Goal: Information Seeking & Learning: Compare options

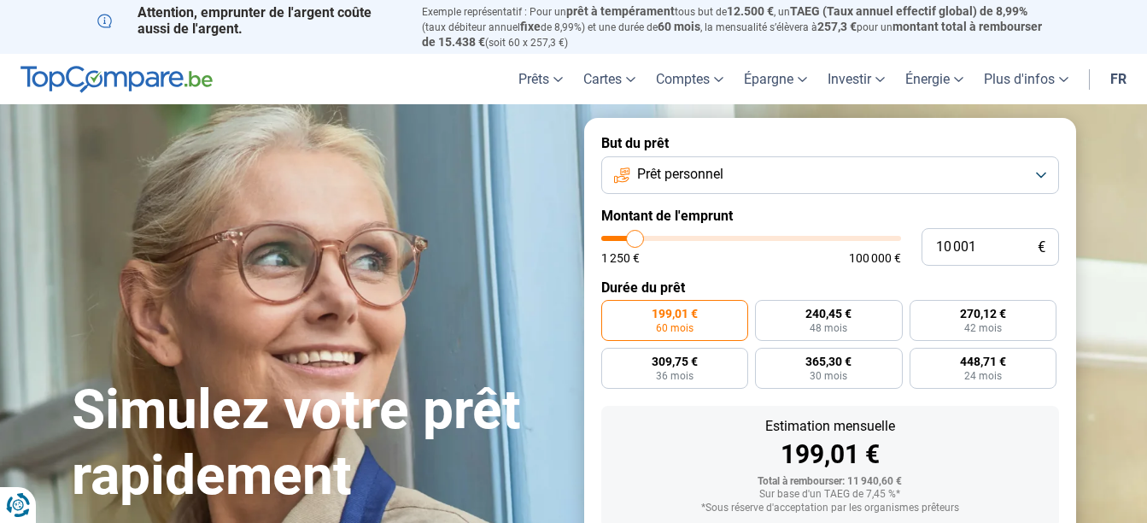
type input "9 500"
type input "9500"
type input "10 250"
type input "10250"
type input "10 500"
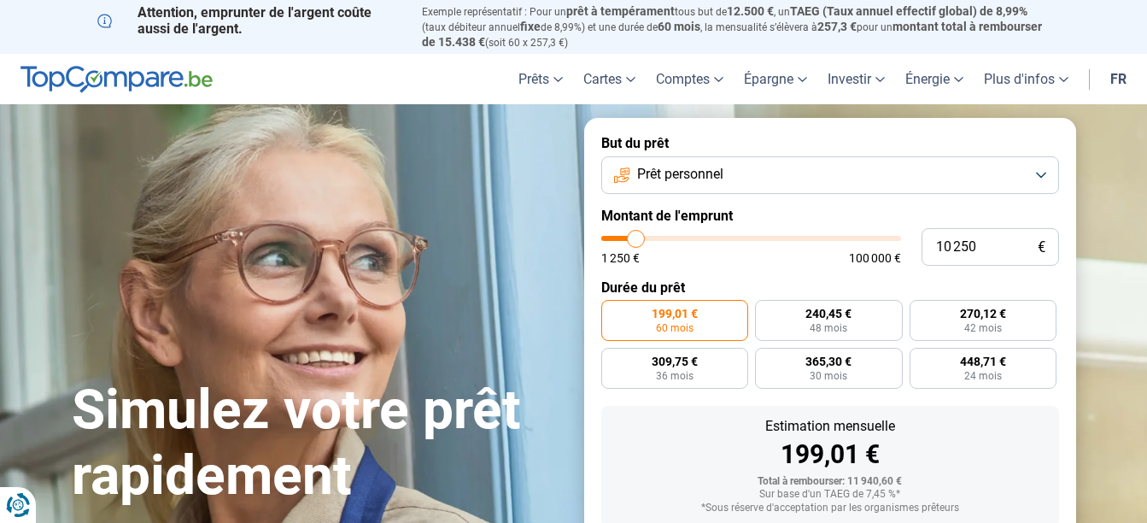
type input "10500"
type input "11 500"
type input "11500"
type input "13 000"
type input "13000"
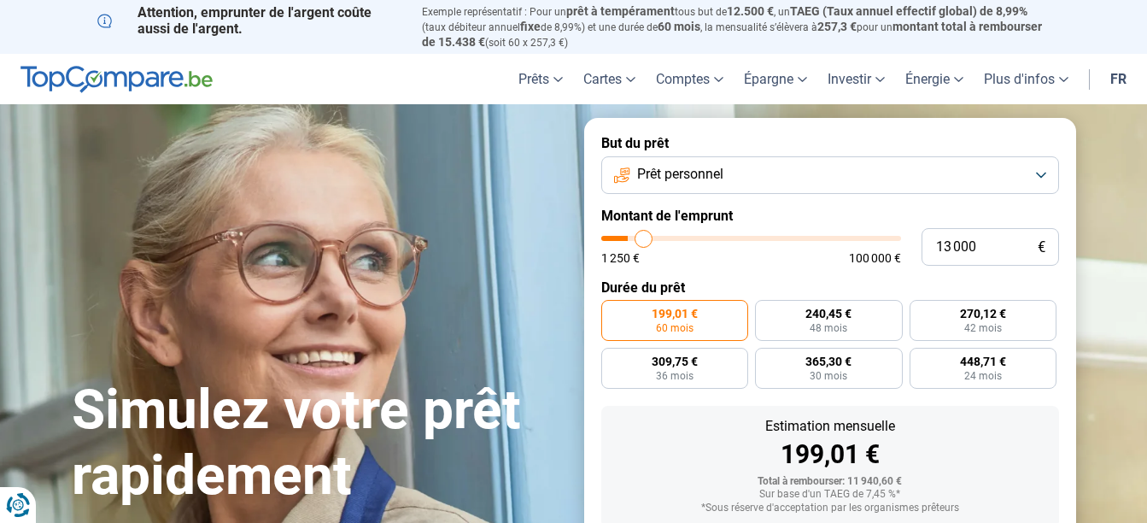
type input "13 500"
type input "13500"
type input "14 000"
type input "14000"
type input "14 250"
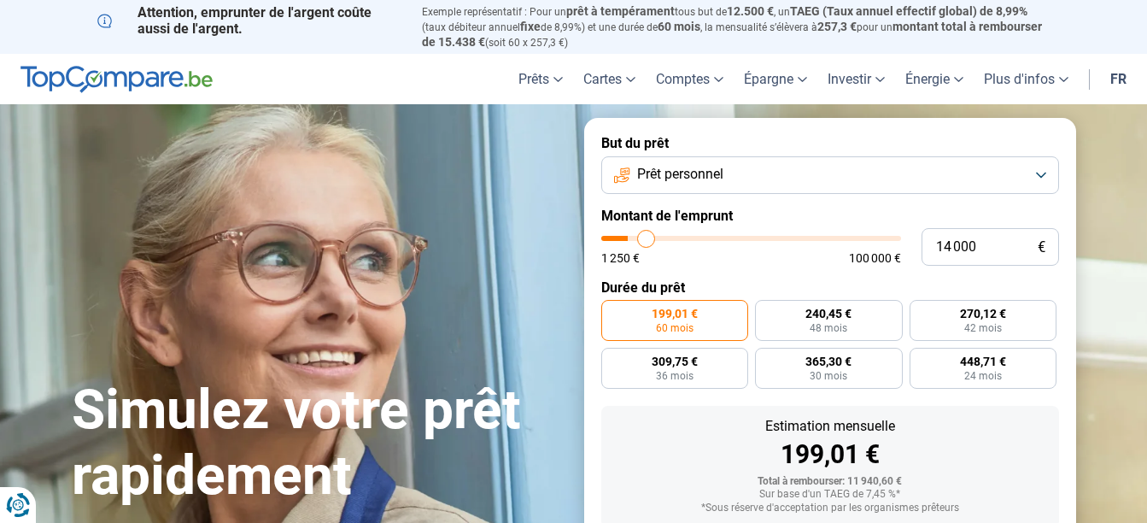
type input "14250"
type input "14 500"
type input "14500"
type input "14 750"
type input "14750"
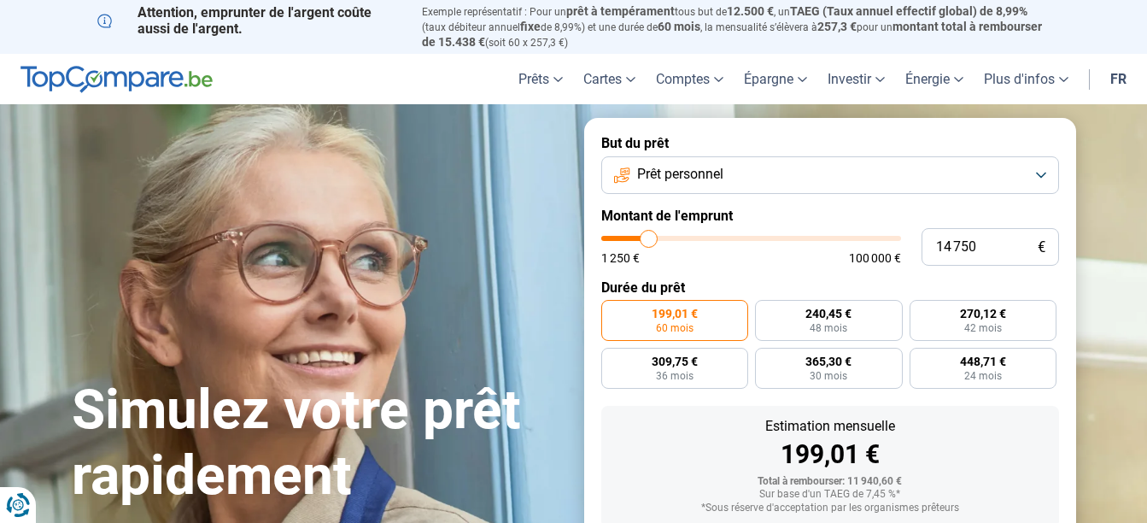
type input "15 000"
type input "15000"
type input "15 500"
type input "15500"
type input "15 750"
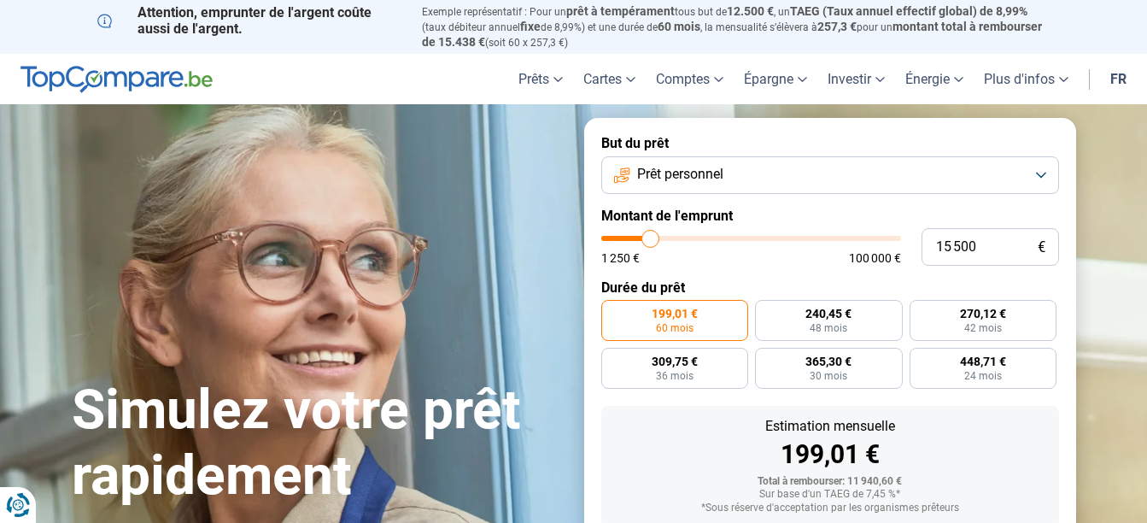
type input "15750"
type input "16 000"
type input "16000"
type input "16 500"
type input "16500"
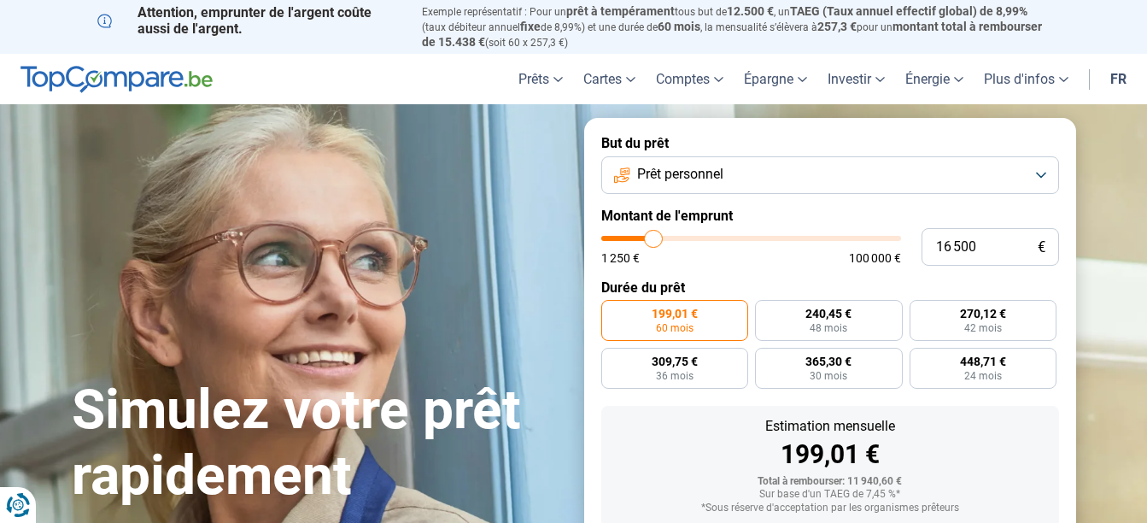
type input "17 000"
type input "17000"
type input "17 250"
type input "17250"
type input "17 500"
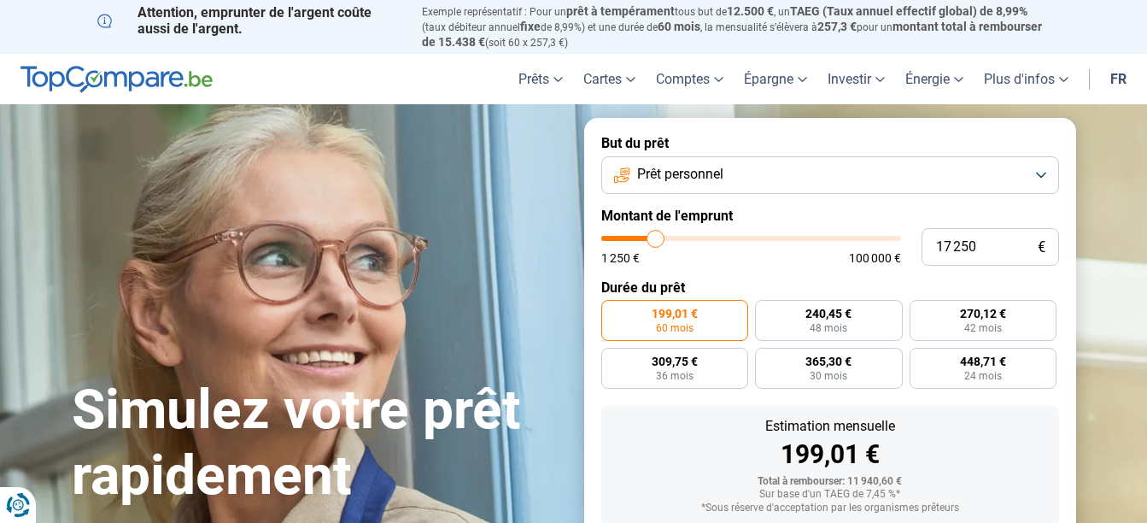
type input "17500"
type input "17 750"
type input "17750"
type input "18 000"
type input "18000"
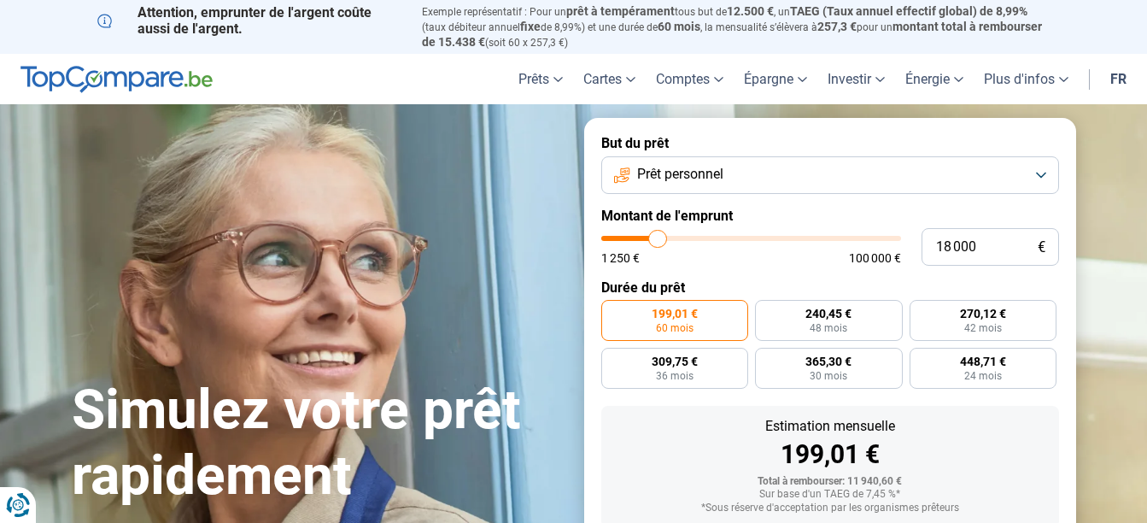
type input "18 500"
type input "18500"
type input "19 250"
type input "19250"
type input "19 750"
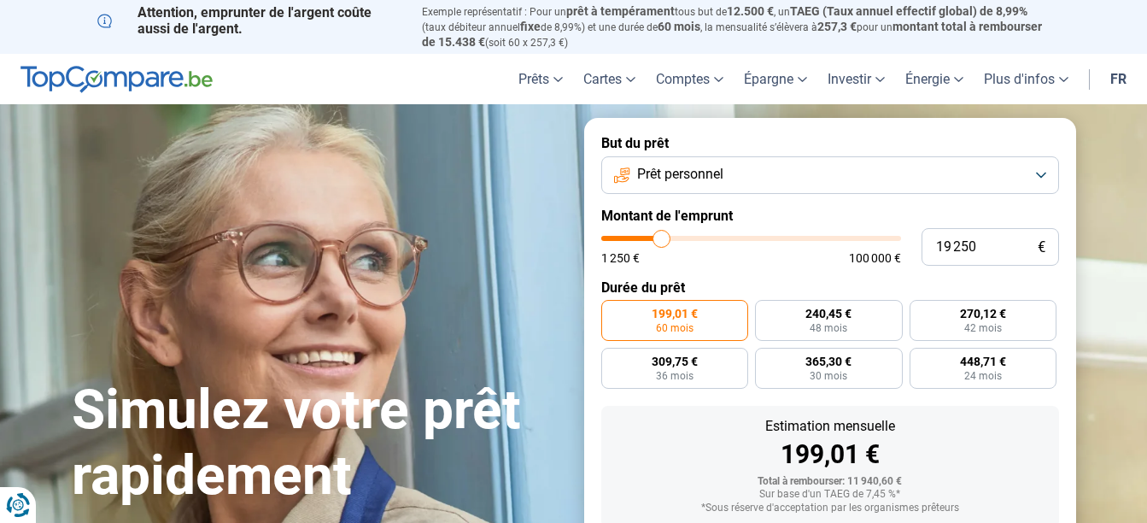
type input "19750"
type input "20 000"
type input "20000"
type input "20 250"
type input "20250"
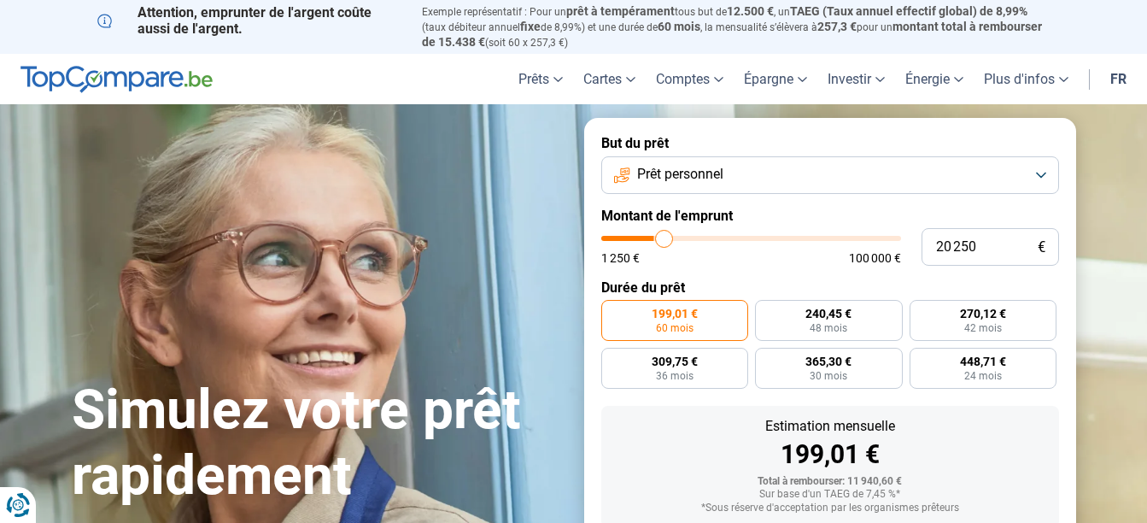
type input "20 500"
type input "20500"
type input "20 750"
type input "20750"
type input "21 250"
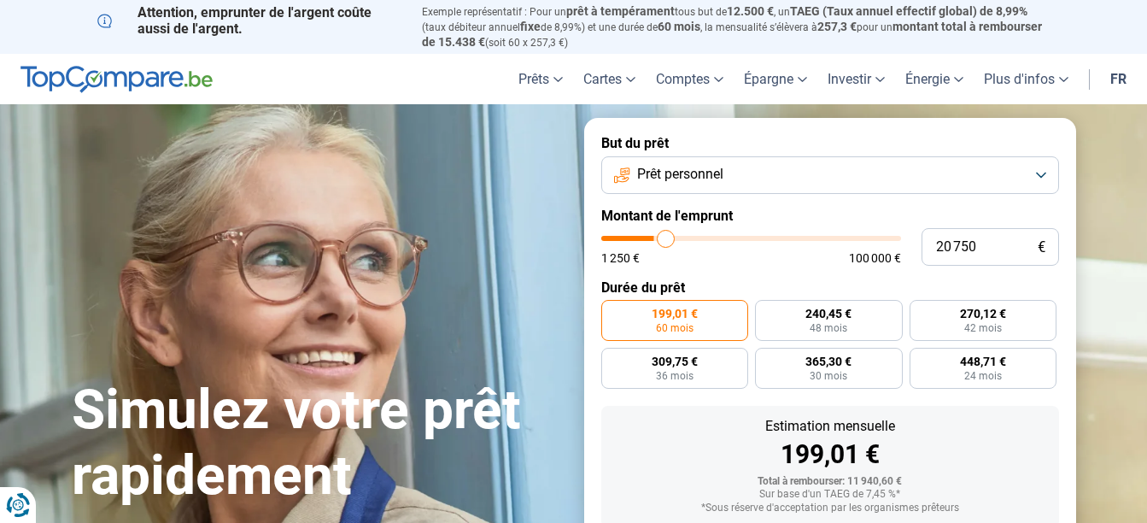
type input "21250"
type input "21 500"
type input "21500"
type input "21 750"
type input "21750"
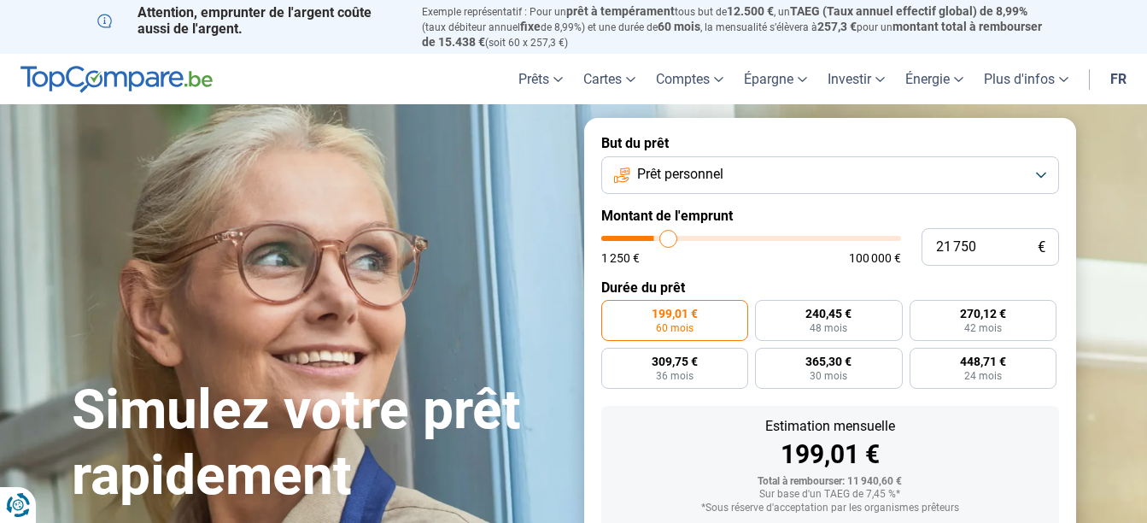
type input "22 000"
type input "22000"
type input "22 250"
type input "22250"
type input "22 750"
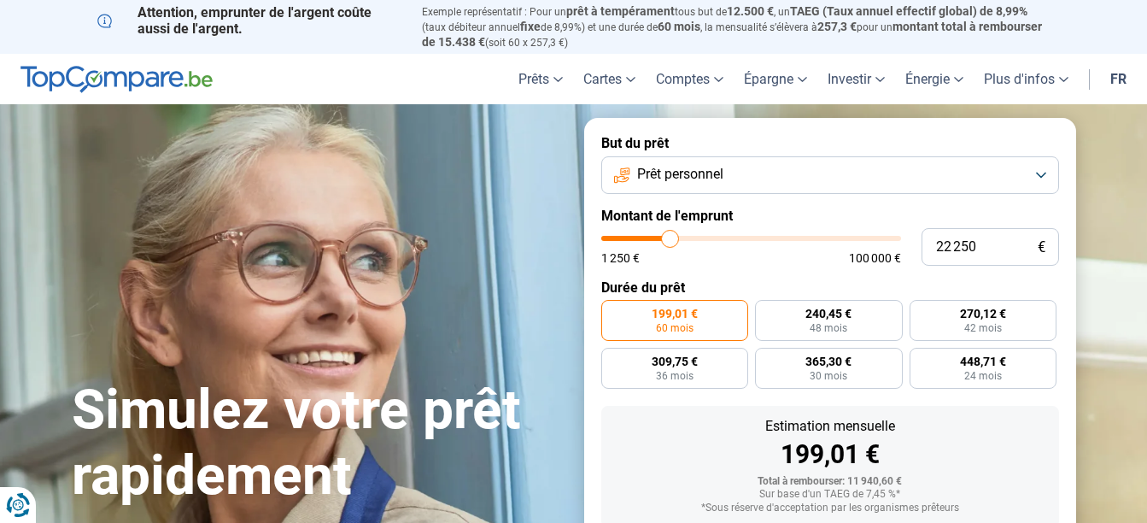
type input "22750"
type input "23 000"
type input "23000"
type input "23 250"
type input "23250"
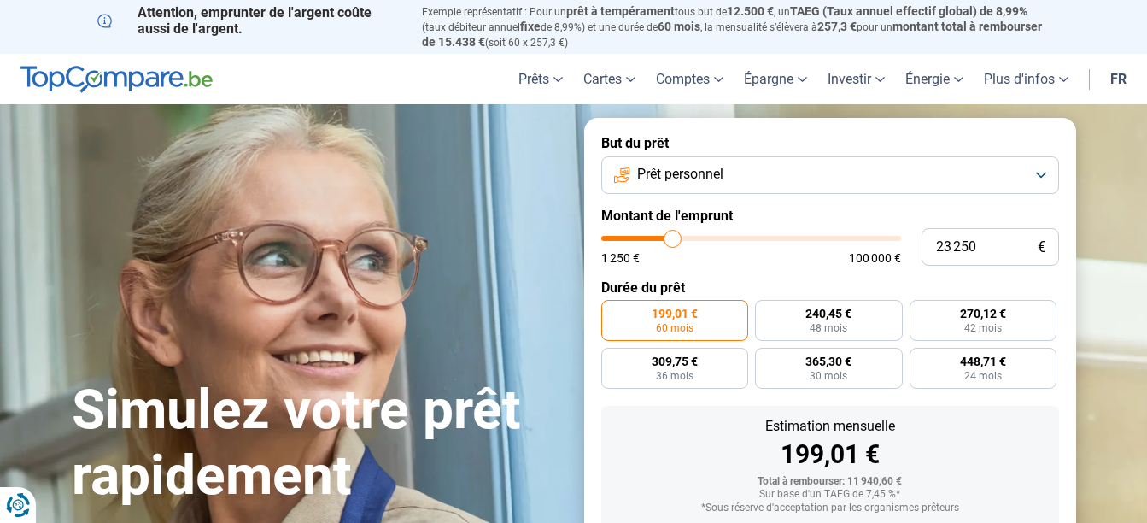
type input "23 500"
type input "23500"
type input "23 750"
type input "23750"
type input "24 250"
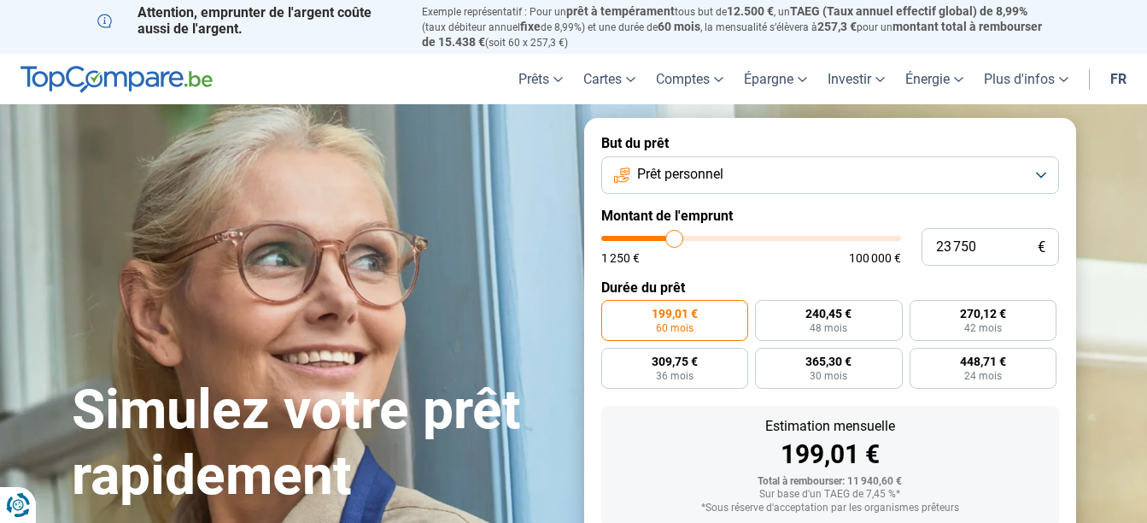
type input "24250"
type input "24 500"
type input "24500"
type input "24 750"
type input "24750"
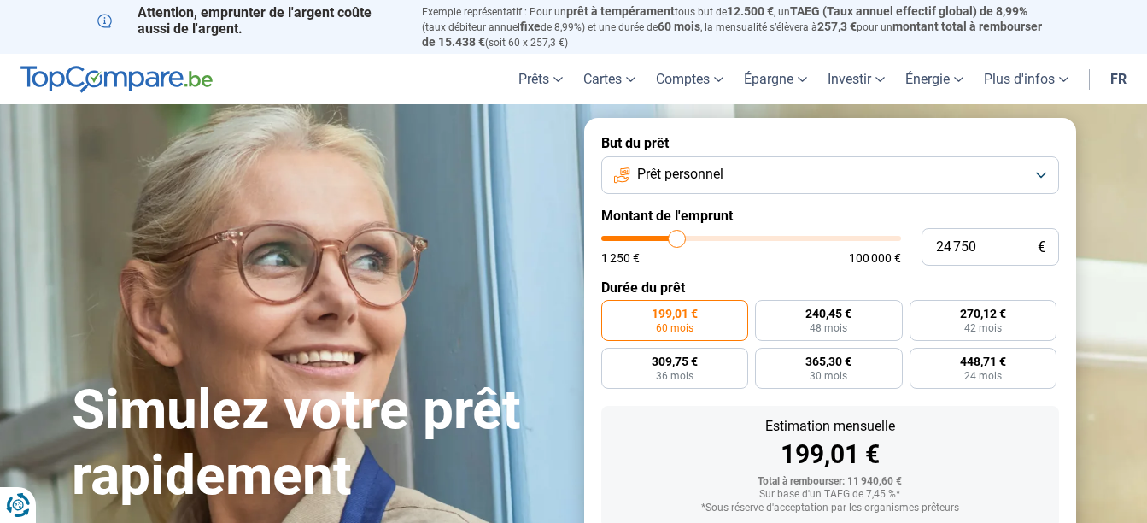
type input "24 500"
type input "24500"
type input "23 750"
type input "23750"
type input "22 750"
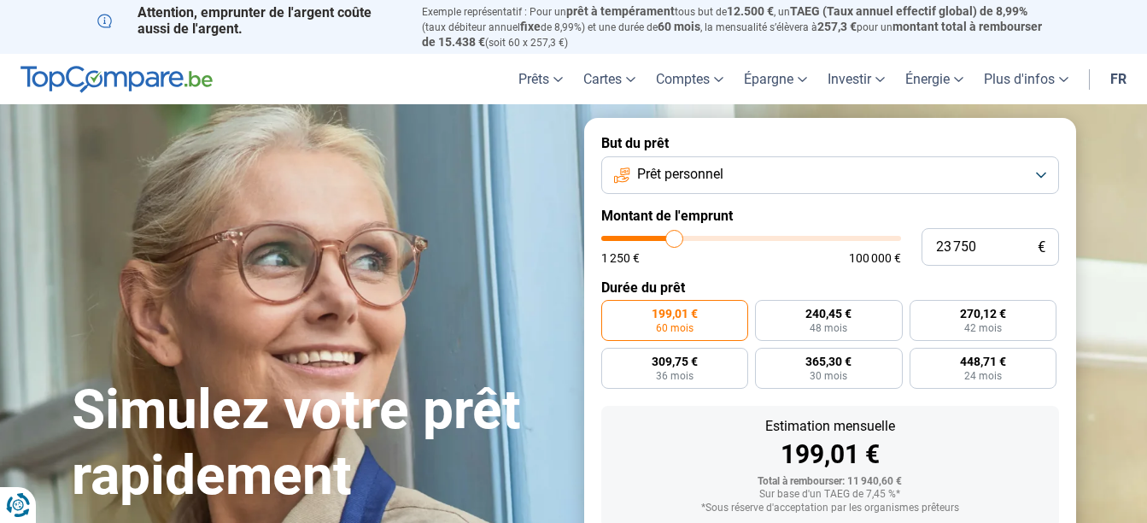
type input "22750"
type input "22 000"
type input "22000"
type input "21 500"
type input "21500"
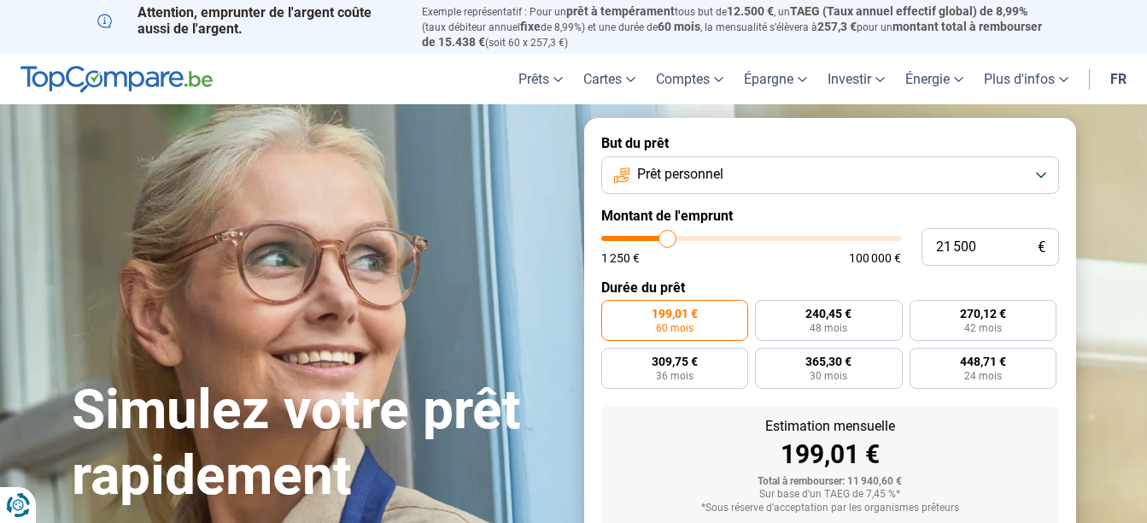
type input "20 750"
type input "20750"
type input "20 250"
type input "20250"
type input "20 000"
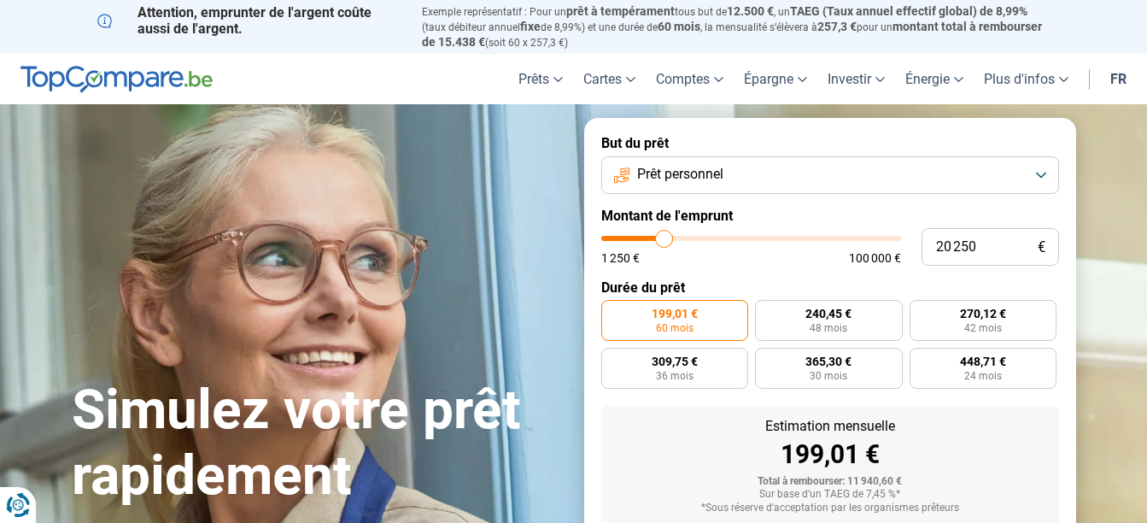
type input "20000"
type input "19 750"
type input "19750"
type input "19 000"
type input "19000"
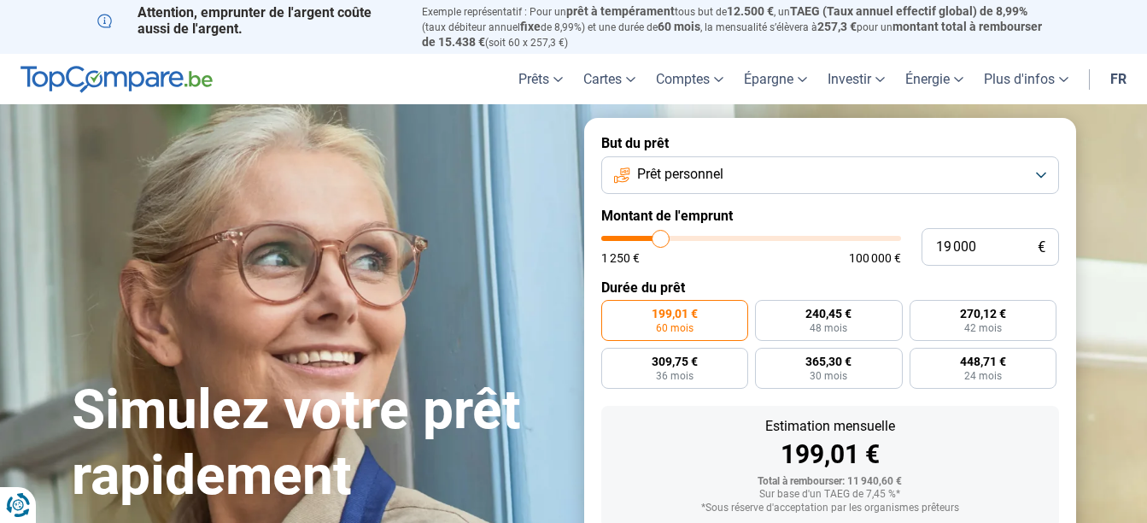
type input "18 750"
type input "18750"
type input "18 500"
type input "18500"
type input "18 000"
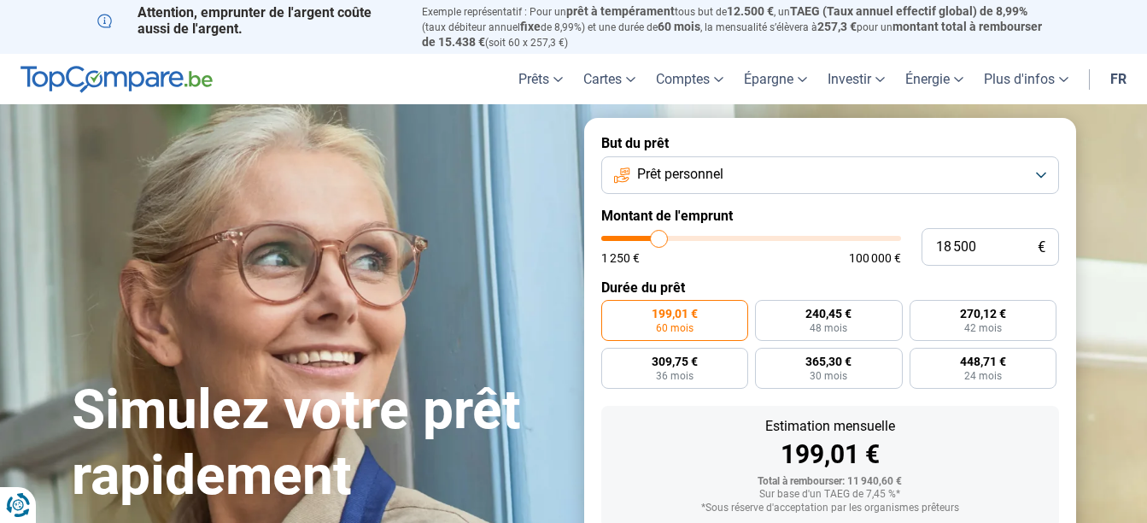
type input "18000"
type input "17 750"
type input "17750"
type input "17 500"
type input "17500"
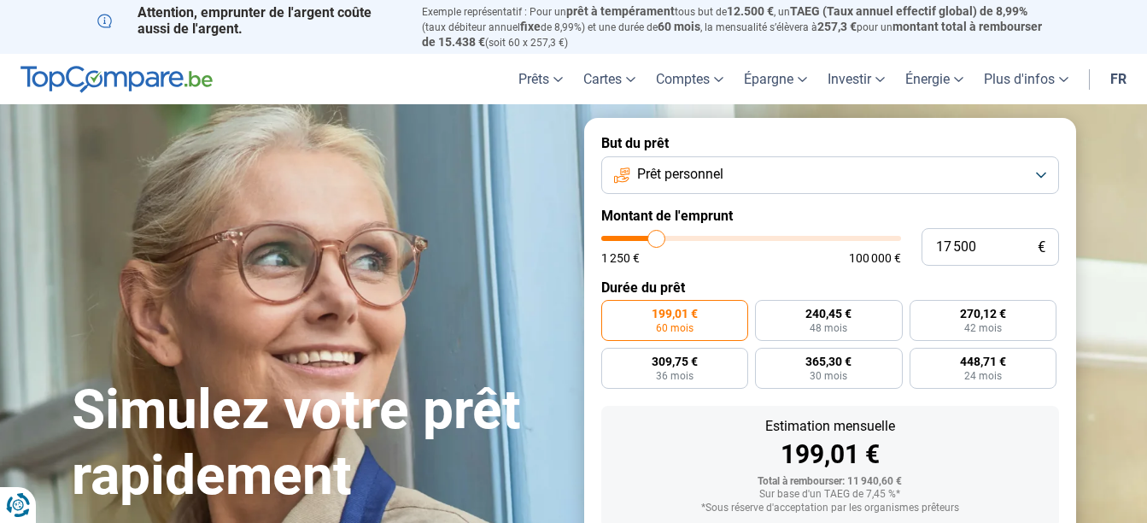
type input "17 250"
type input "17250"
type input "16 500"
type input "16500"
type input "16 250"
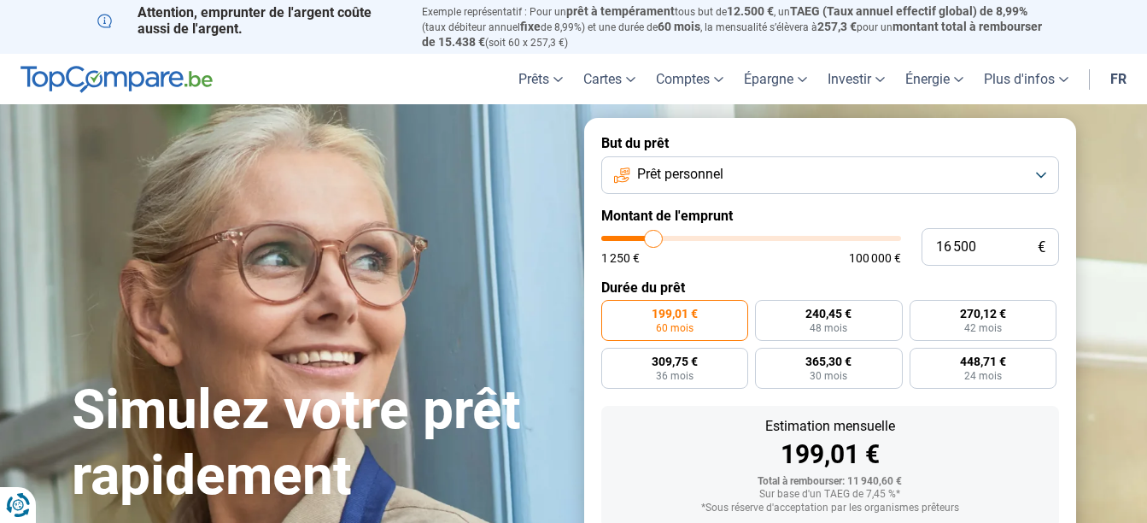
type input "16250"
type input "16 000"
type input "16000"
type input "15 750"
type input "15750"
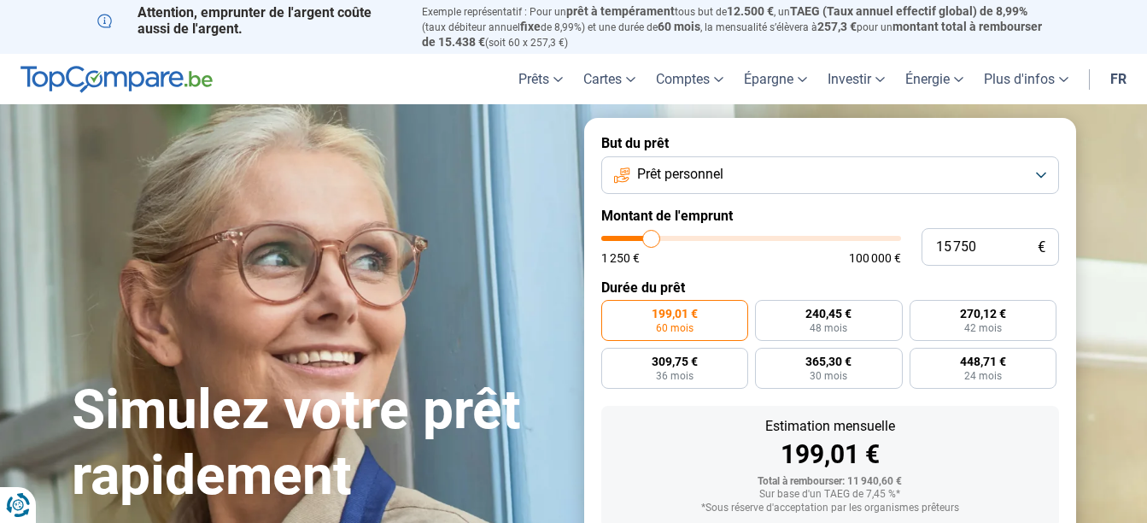
type input "15 500"
type input "15500"
type input "15 000"
type input "15000"
type input "14 750"
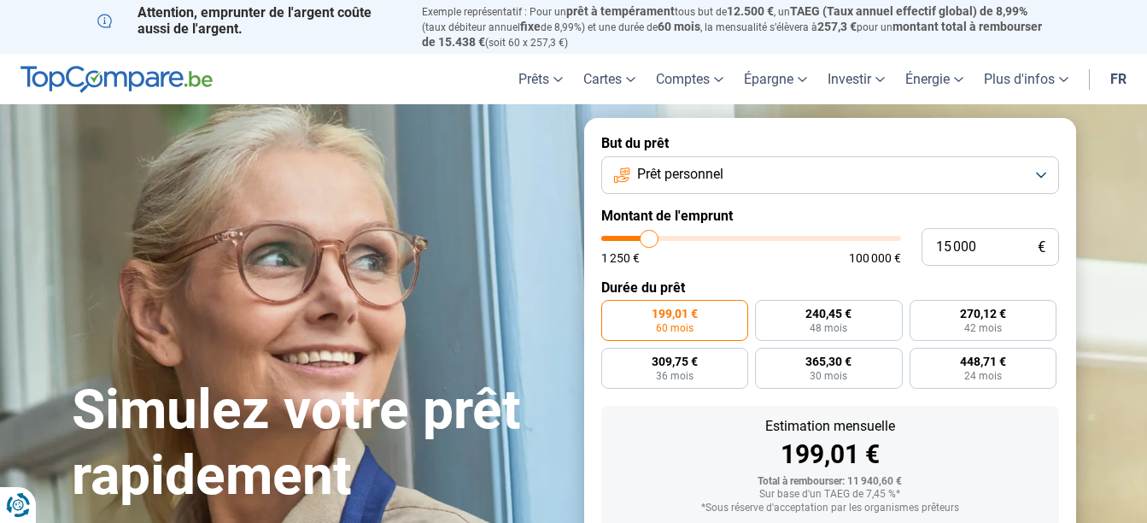
type input "14750"
type input "14 500"
type input "14500"
type input "14 250"
type input "14250"
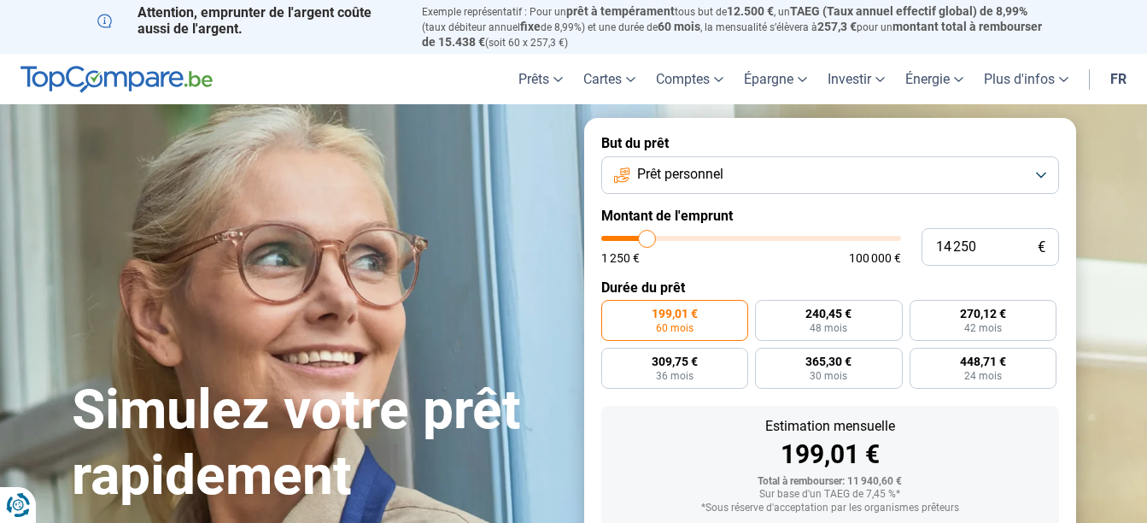
type input "14 000"
type input "14000"
type input "13 500"
type input "13500"
type input "13 250"
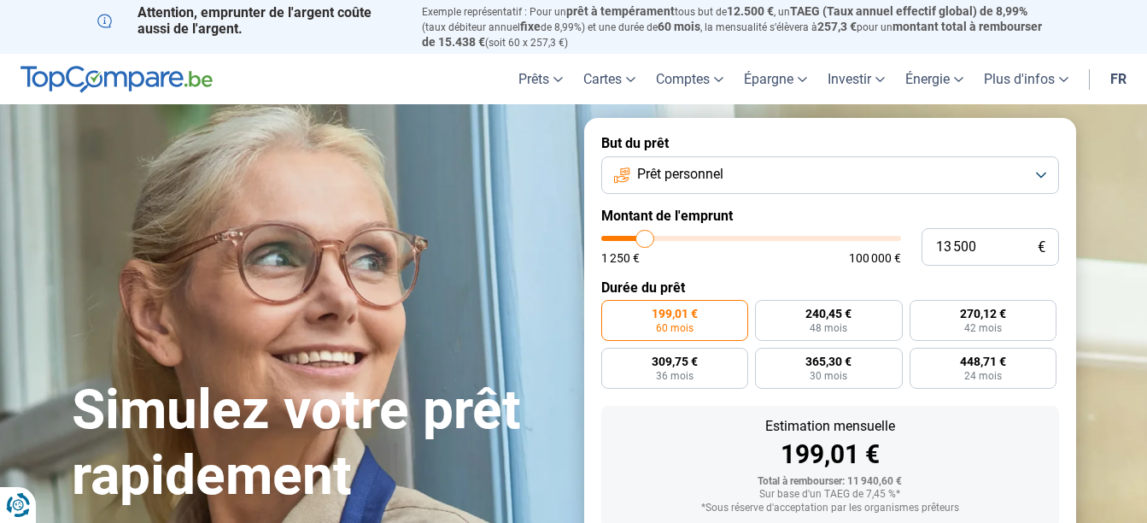
type input "13250"
type input "13 000"
type input "13000"
type input "12 750"
type input "12750"
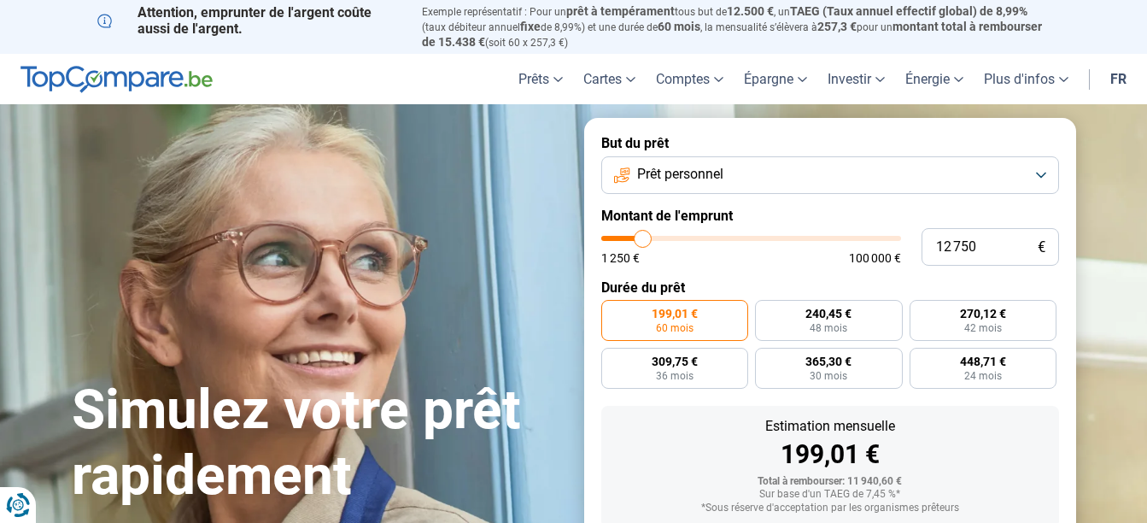
type input "12 500"
type input "12500"
type input "12 000"
type input "12000"
type input "11 750"
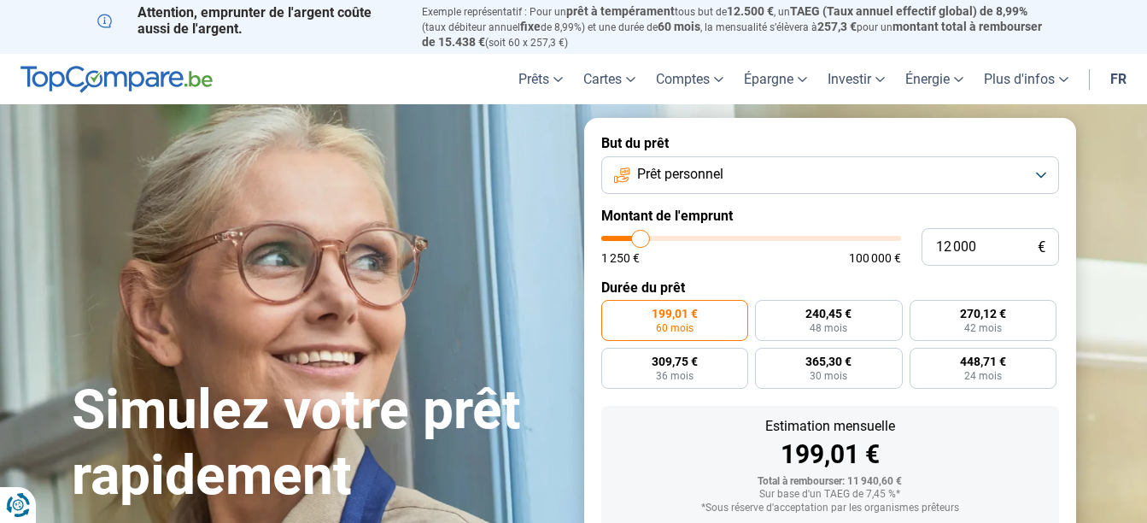
type input "11750"
type input "11 250"
type input "11250"
type input "11 000"
type input "11000"
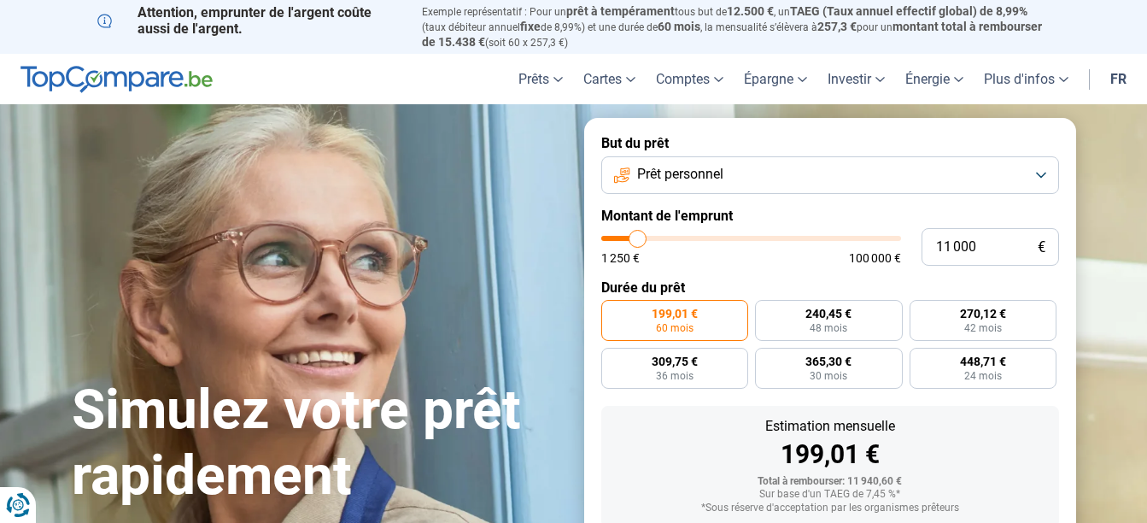
type input "10 250"
type input "10250"
type input "10 000"
type input "10000"
type input "9 750"
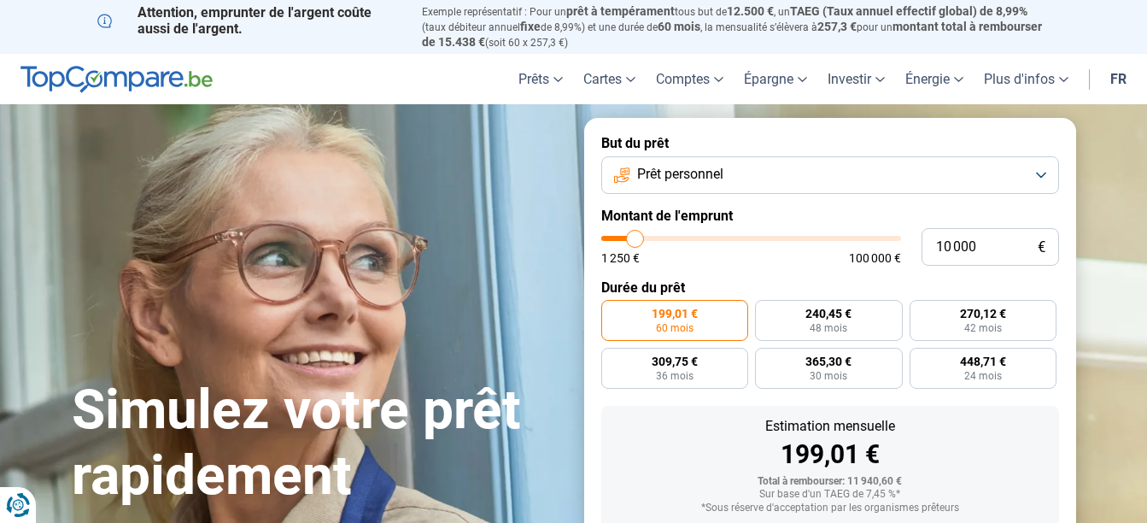
type input "9750"
type input "9 500"
type input "9500"
type input "9 000"
type input "9000"
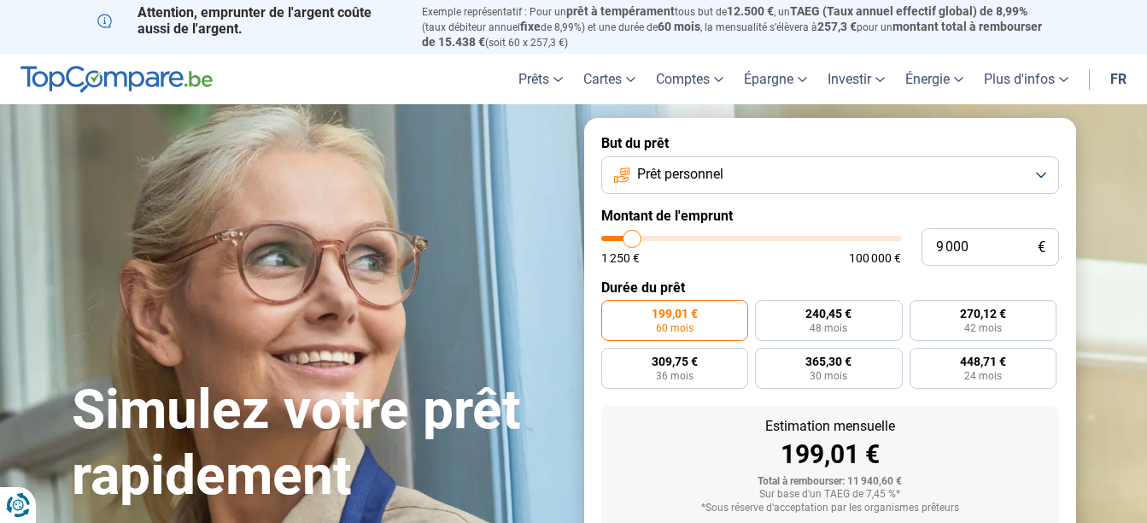
type input "8 750"
type input "8750"
type input "8 250"
type input "8250"
type input "8 000"
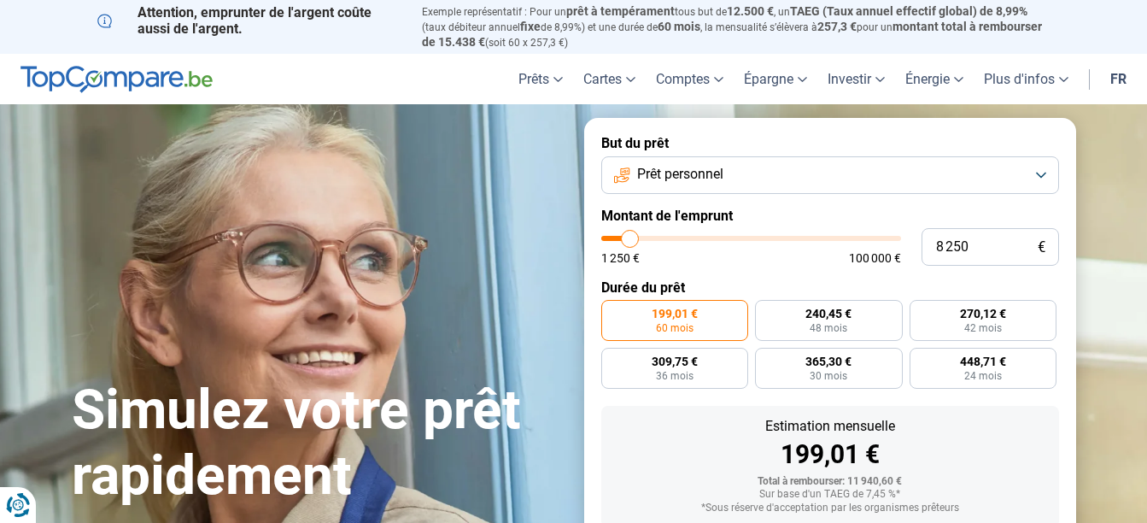
type input "8000"
type input "7 500"
type input "7500"
type input "7 250"
type input "7250"
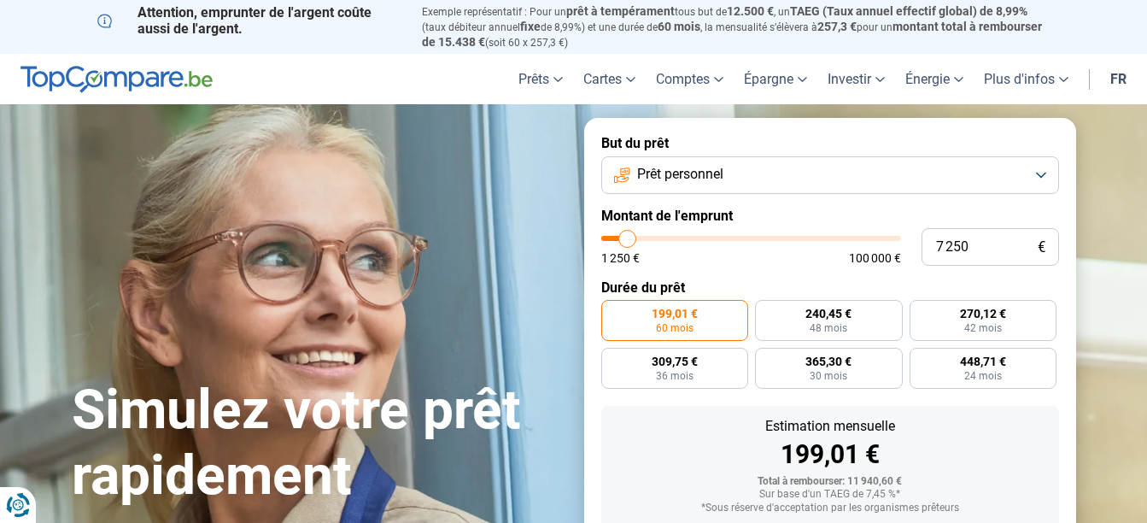
type input "6 750"
type input "6750"
type input "5 750"
type input "5750"
type input "5 500"
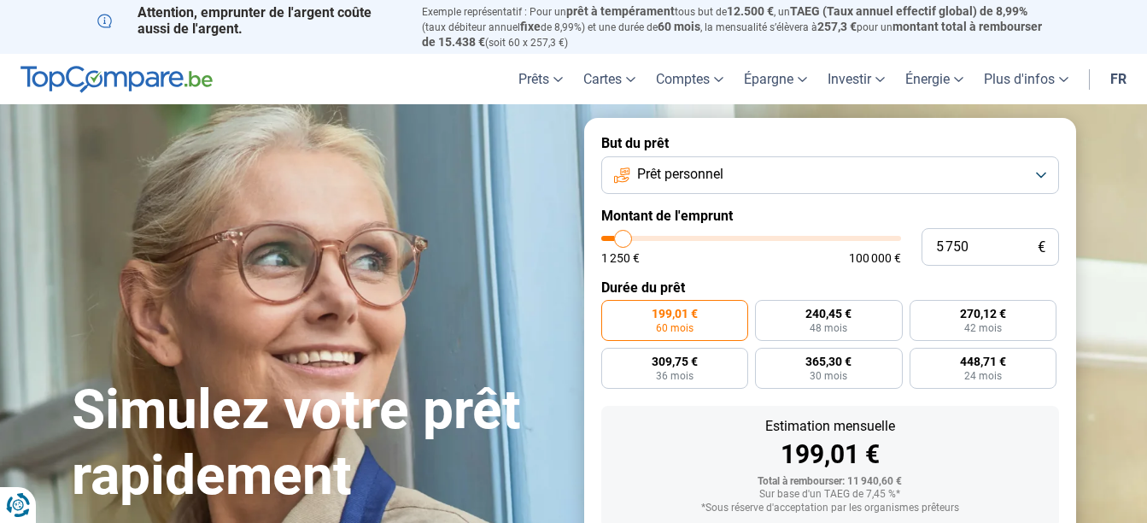
type input "5500"
type input "5 250"
type input "5250"
type input "5 000"
type input "5000"
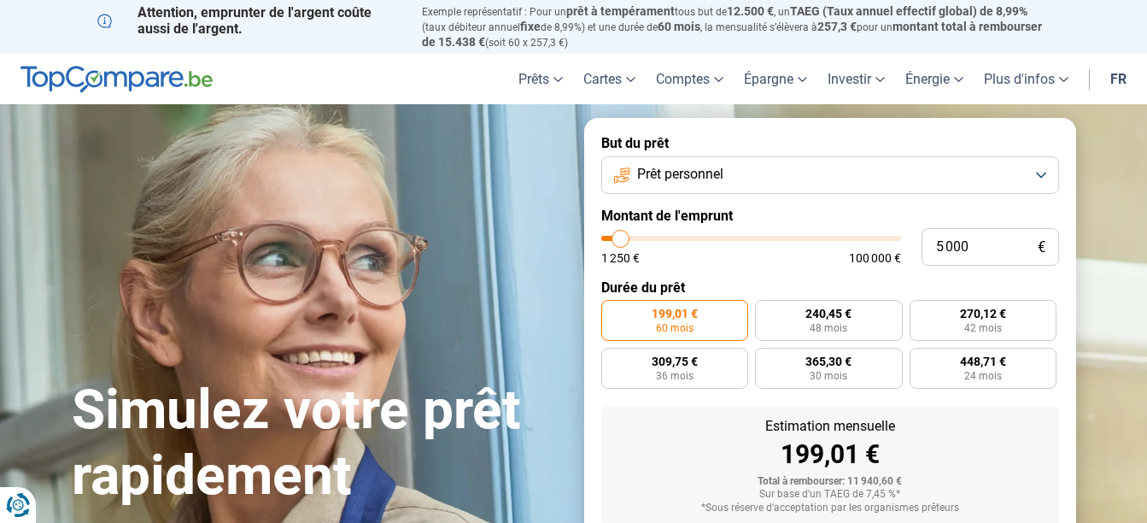
type input "4 500"
type input "4500"
type input "4 250"
type input "4250"
type input "4 000"
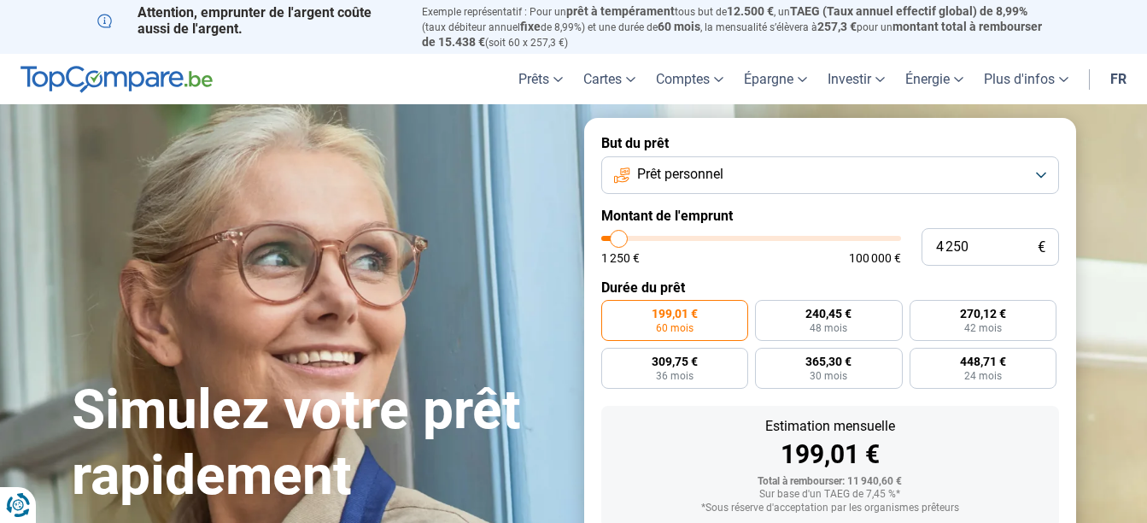
type input "4000"
type input "3 500"
type input "3500"
type input "3 000"
type input "3000"
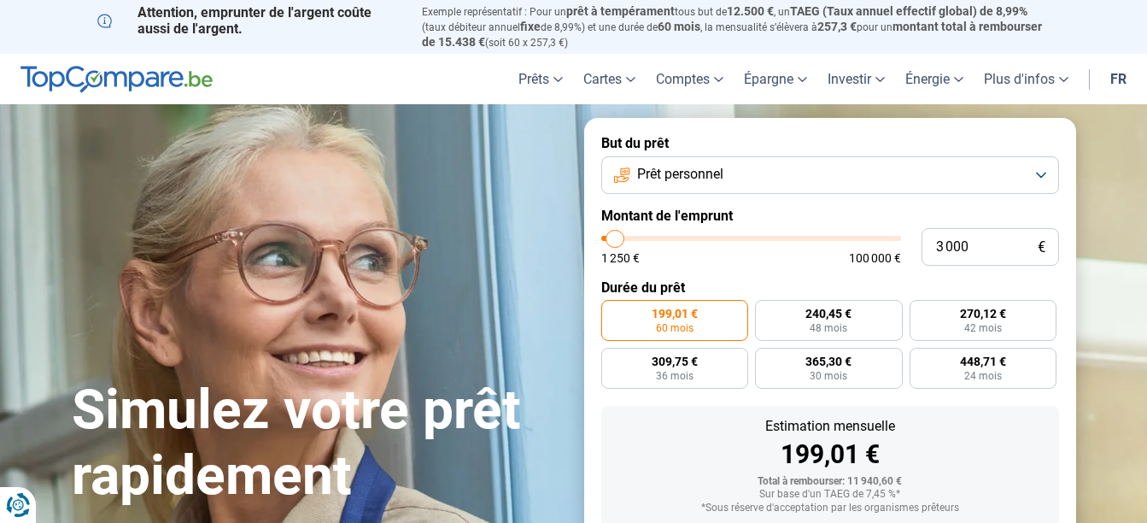
type input "2 750"
type input "2750"
type input "2 500"
type input "2500"
type input "2 000"
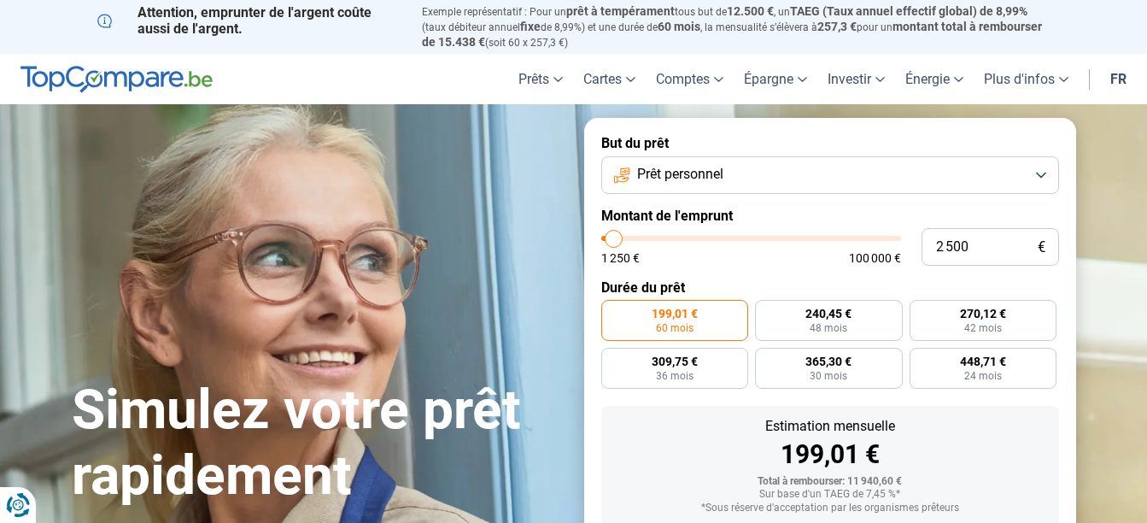
type input "2000"
type input "1 500"
type input "1500"
type input "1 250"
type input "1250"
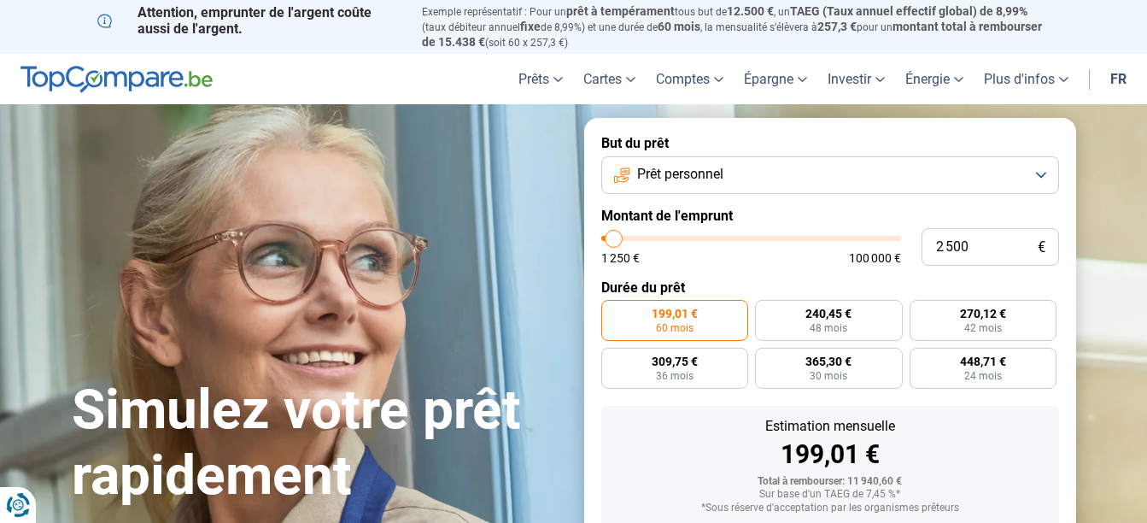
drag, startPoint x: 634, startPoint y: 236, endPoint x: 614, endPoint y: 233, distance: 19.8
click at [614, 236] on input "range" at bounding box center [751, 238] width 300 height 5
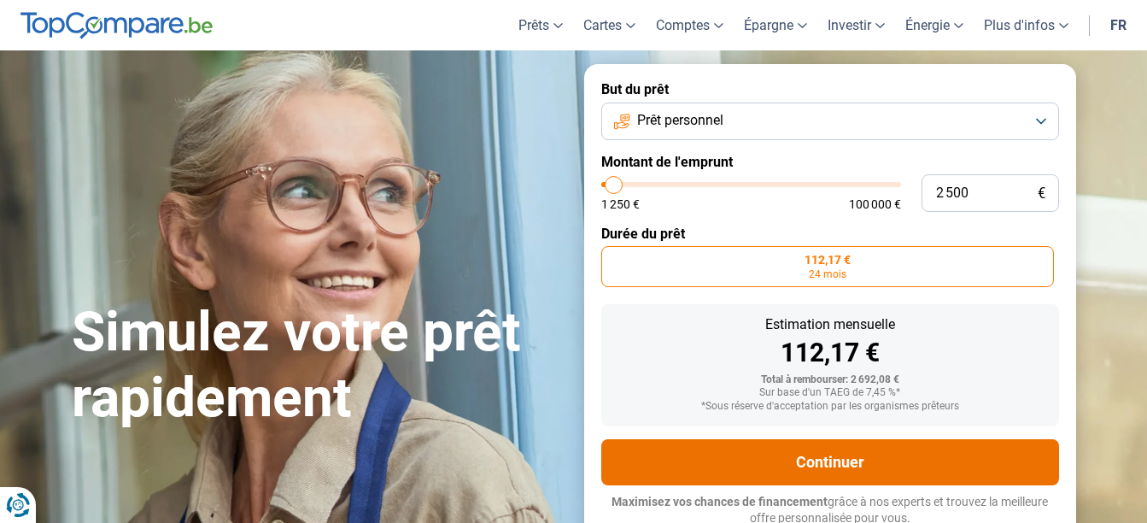
scroll to position [56, 0]
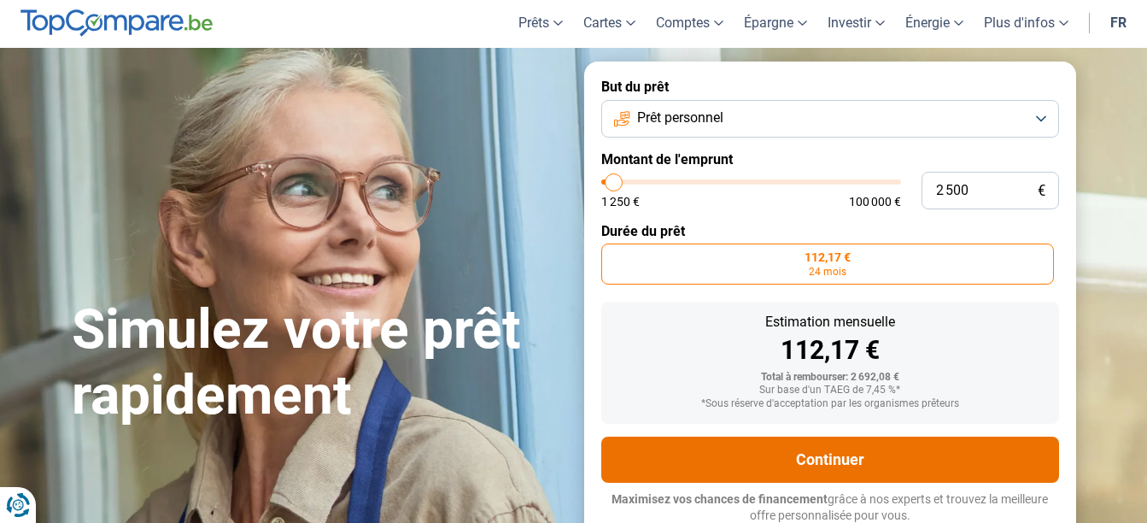
click at [832, 457] on button "Continuer" at bounding box center [830, 459] width 458 height 46
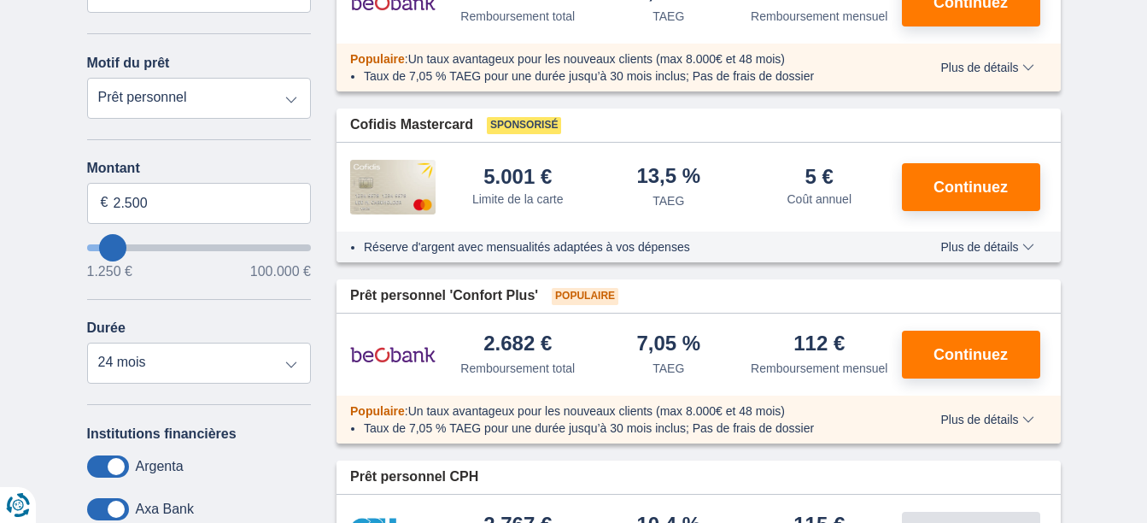
scroll to position [365, 0]
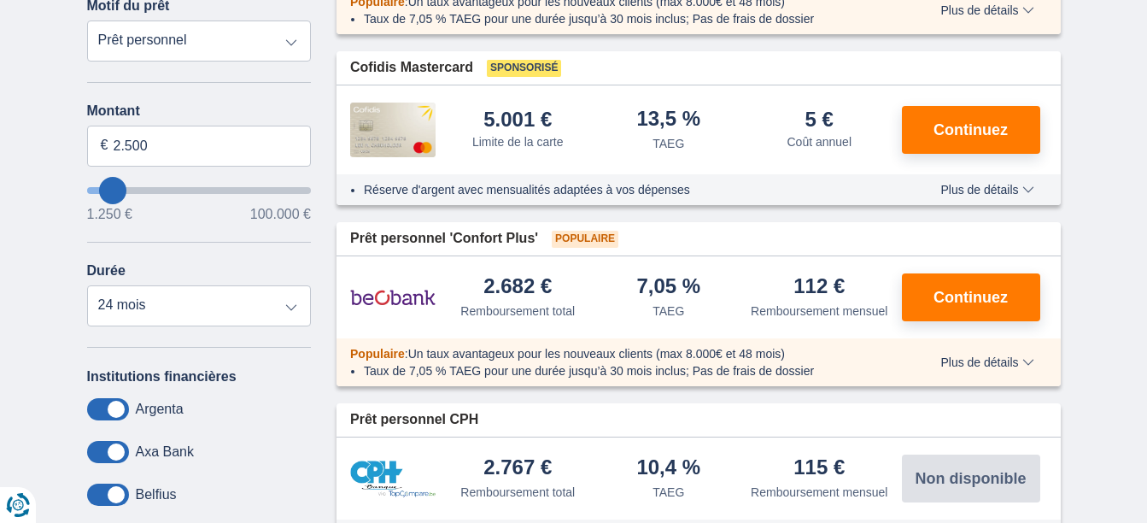
click at [1145, 517] on div "× widget.non-eligible-application.title widget.non-eligible-application.text no…" at bounding box center [573, 470] width 1147 height 1274
